Goal: Information Seeking & Learning: Check status

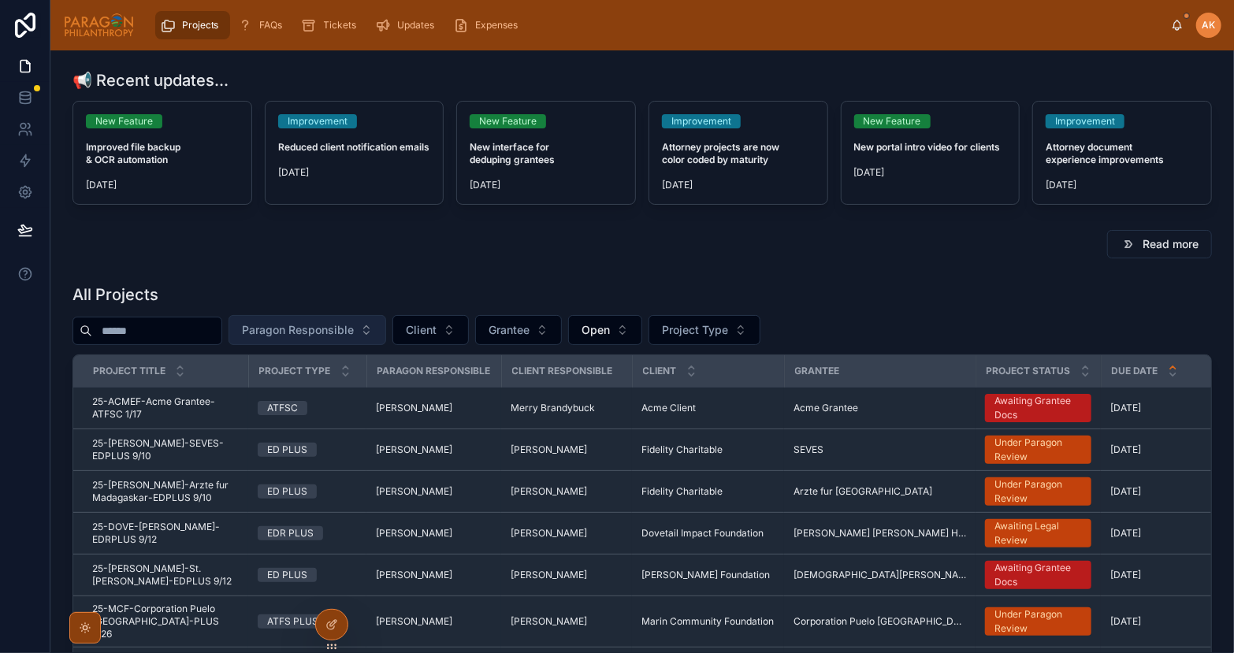
click at [327, 326] on span "Paragon Responsible" at bounding box center [298, 330] width 112 height 16
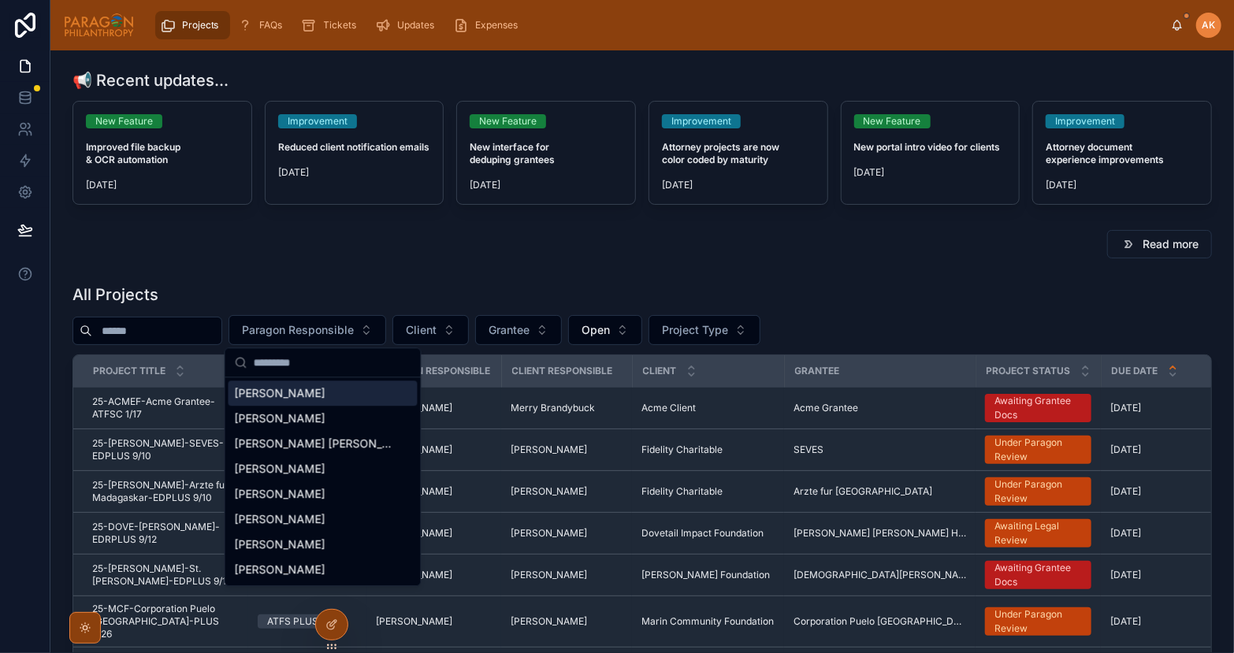
click at [292, 388] on span "[PERSON_NAME]" at bounding box center [280, 393] width 91 height 16
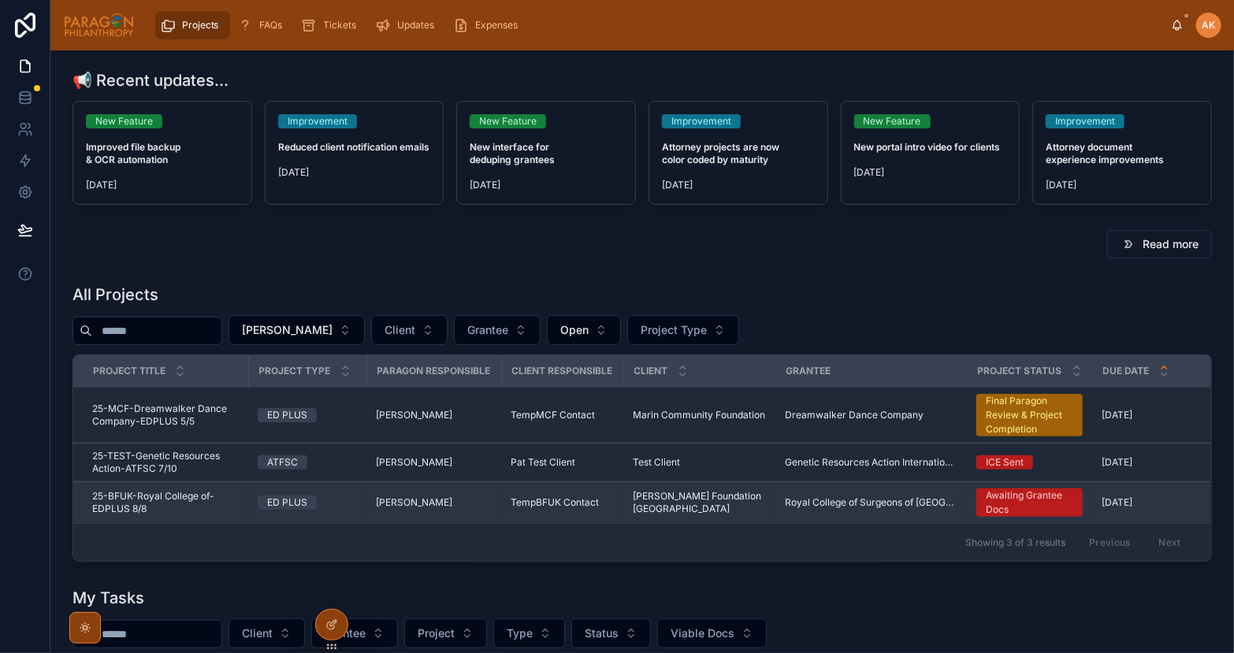
click at [339, 511] on td "ED PLUS" at bounding box center [307, 503] width 118 height 42
click at [344, 500] on div "ED PLUS" at bounding box center [307, 503] width 99 height 14
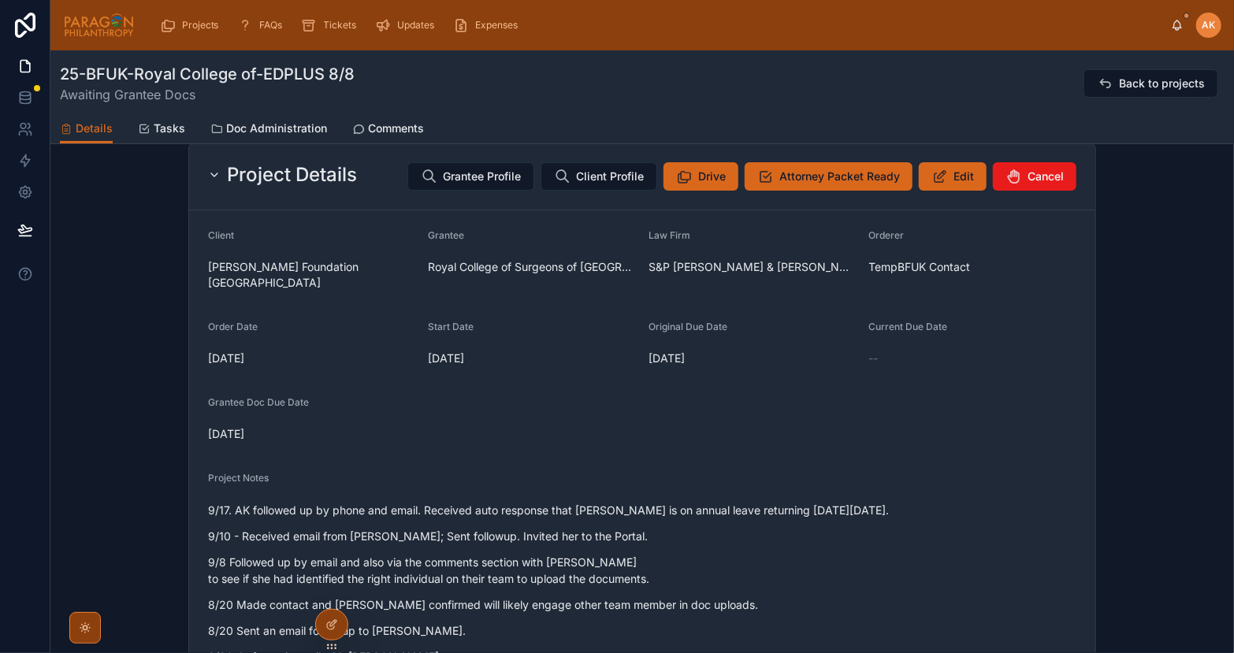
scroll to position [160, 0]
